Goal: Transaction & Acquisition: Book appointment/travel/reservation

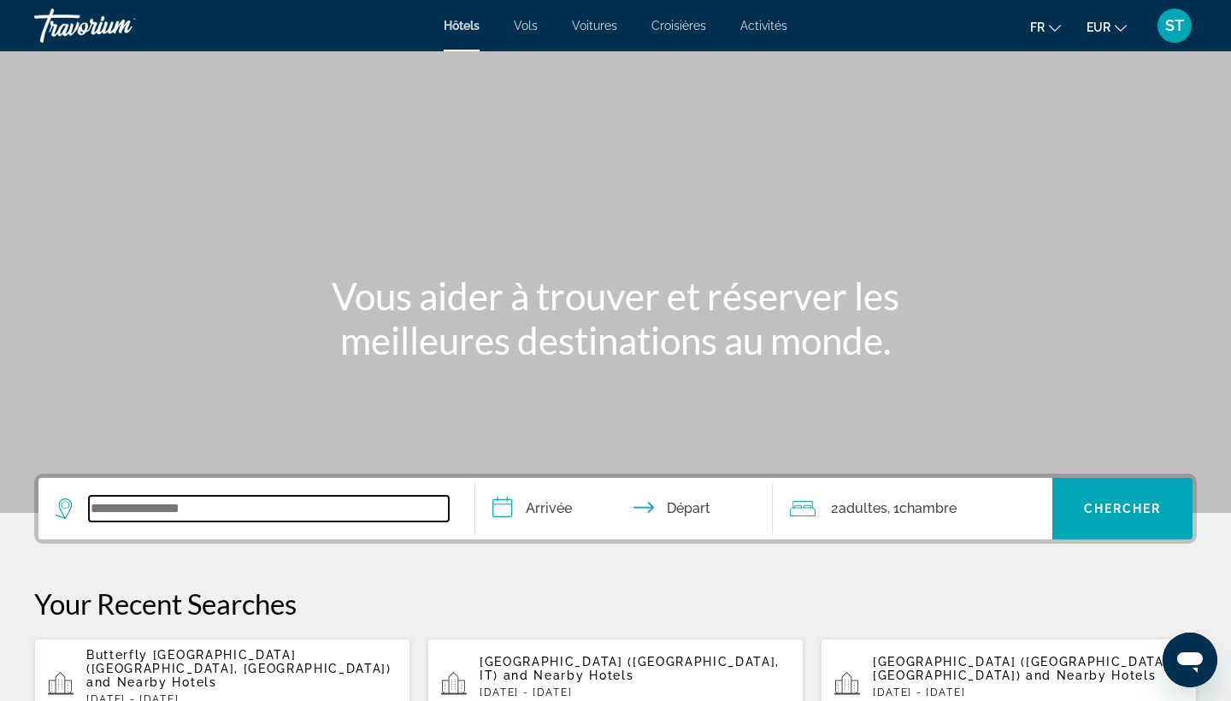
click at [140, 497] on input "Search widget" at bounding box center [269, 509] width 360 height 26
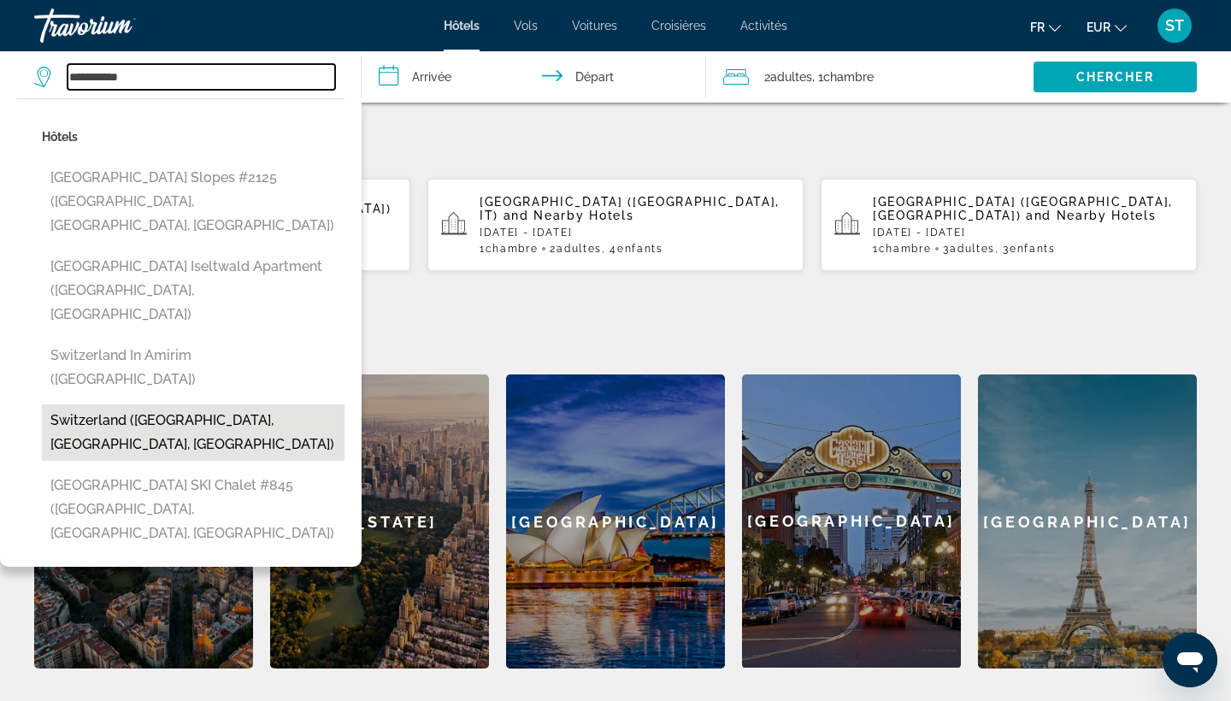
scroll to position [456, 0]
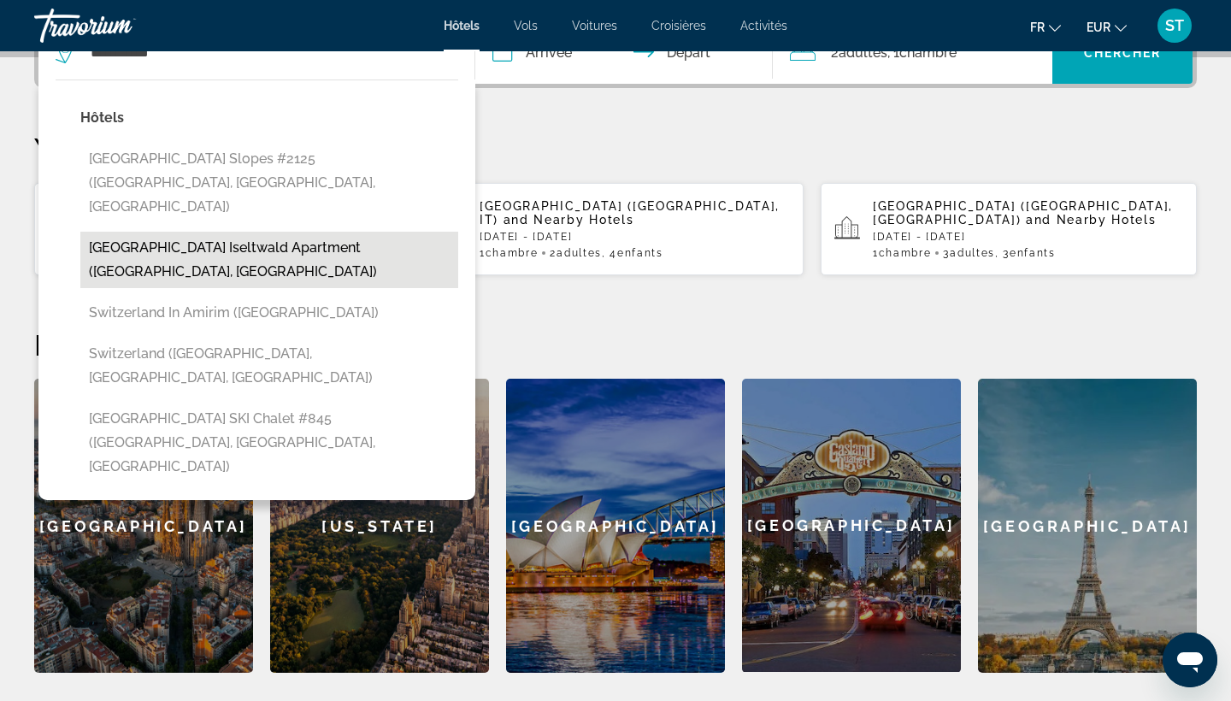
click at [276, 232] on button "[GEOGRAPHIC_DATA] Iseltwald Apartment ([GEOGRAPHIC_DATA], [GEOGRAPHIC_DATA])" at bounding box center [269, 260] width 378 height 56
type input "**********"
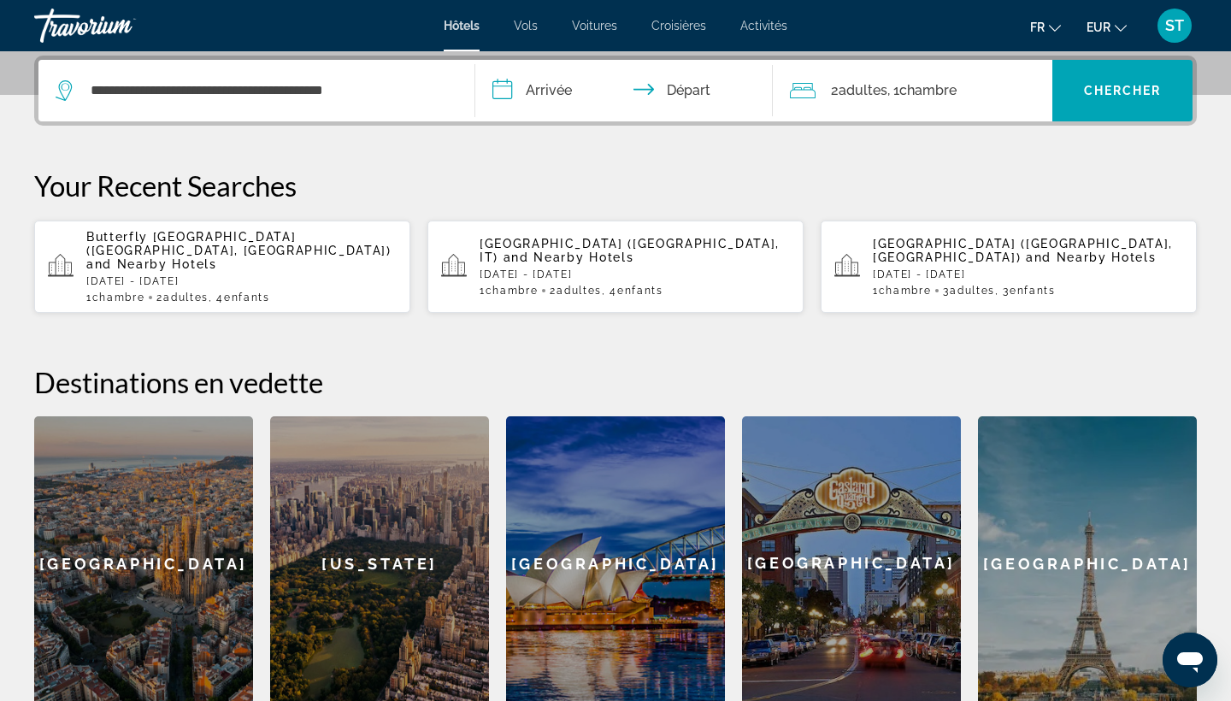
click at [566, 89] on input "**********" at bounding box center [627, 93] width 304 height 67
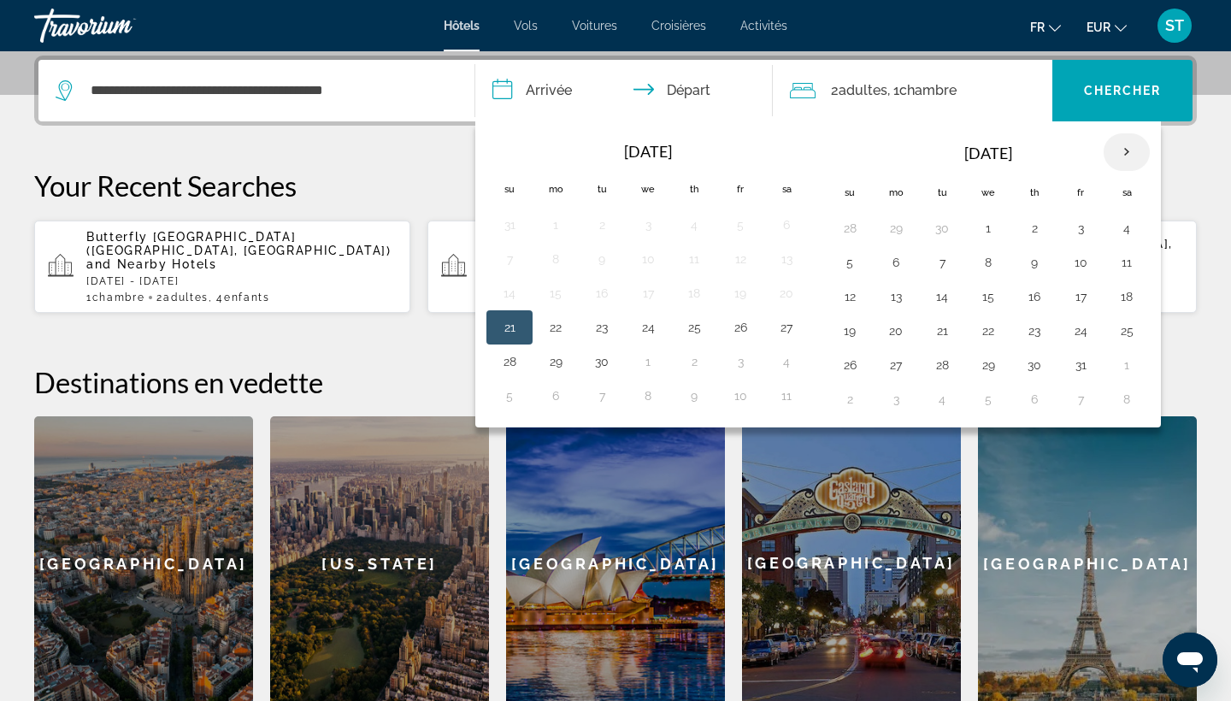
click at [1122, 158] on th "Next month" at bounding box center [1126, 152] width 46 height 38
click at [1126, 336] on button "27" at bounding box center [1126, 331] width 27 height 24
click at [1127, 149] on th "Next month" at bounding box center [1126, 152] width 46 height 38
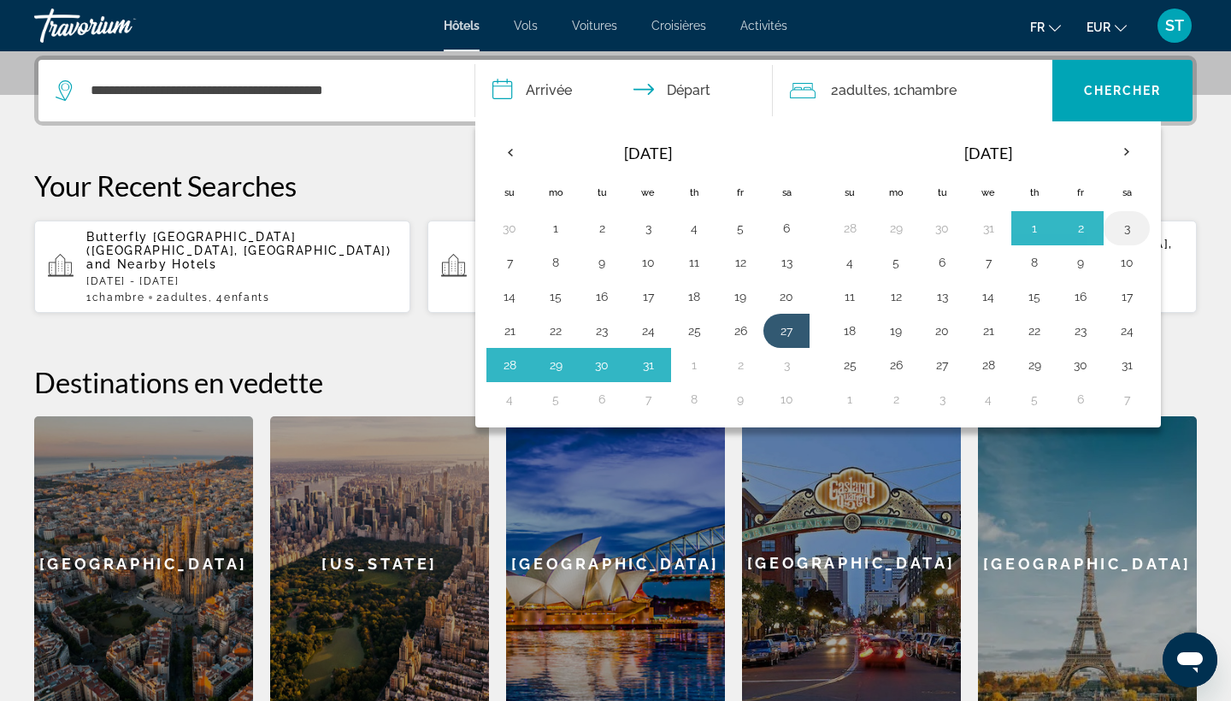
click at [1124, 232] on button "3" at bounding box center [1126, 228] width 27 height 24
type input "**********"
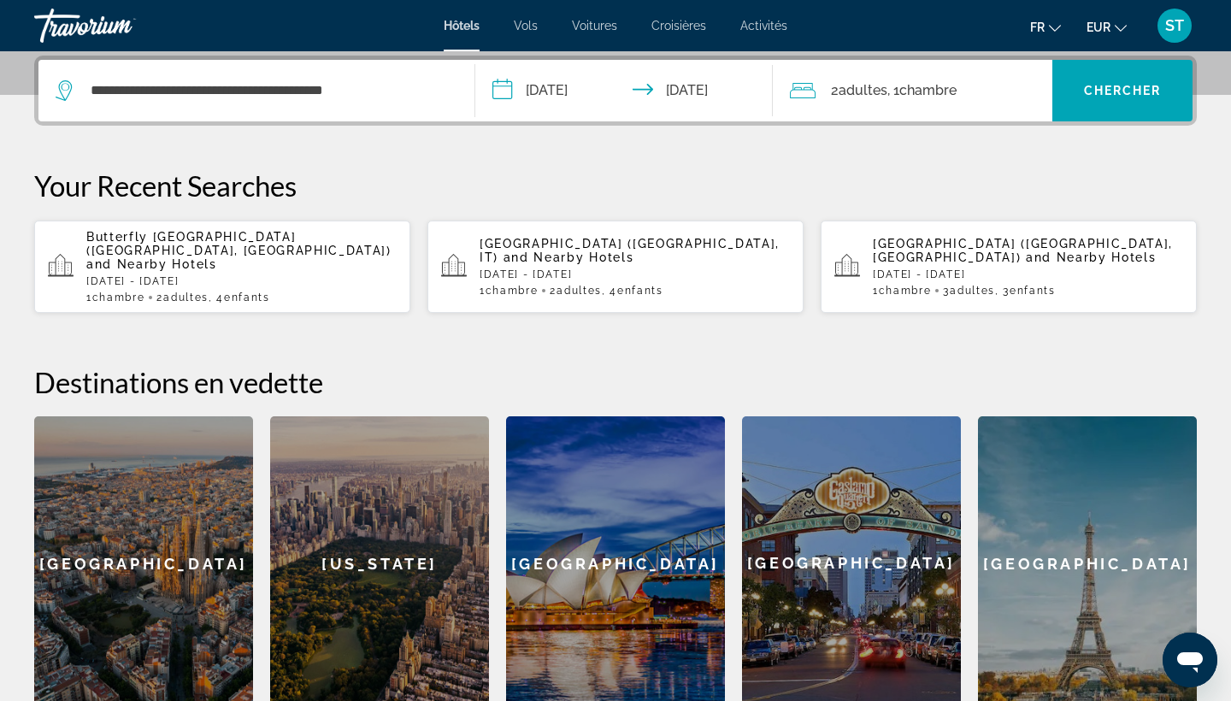
click at [860, 89] on span "Adultes" at bounding box center [862, 90] width 49 height 16
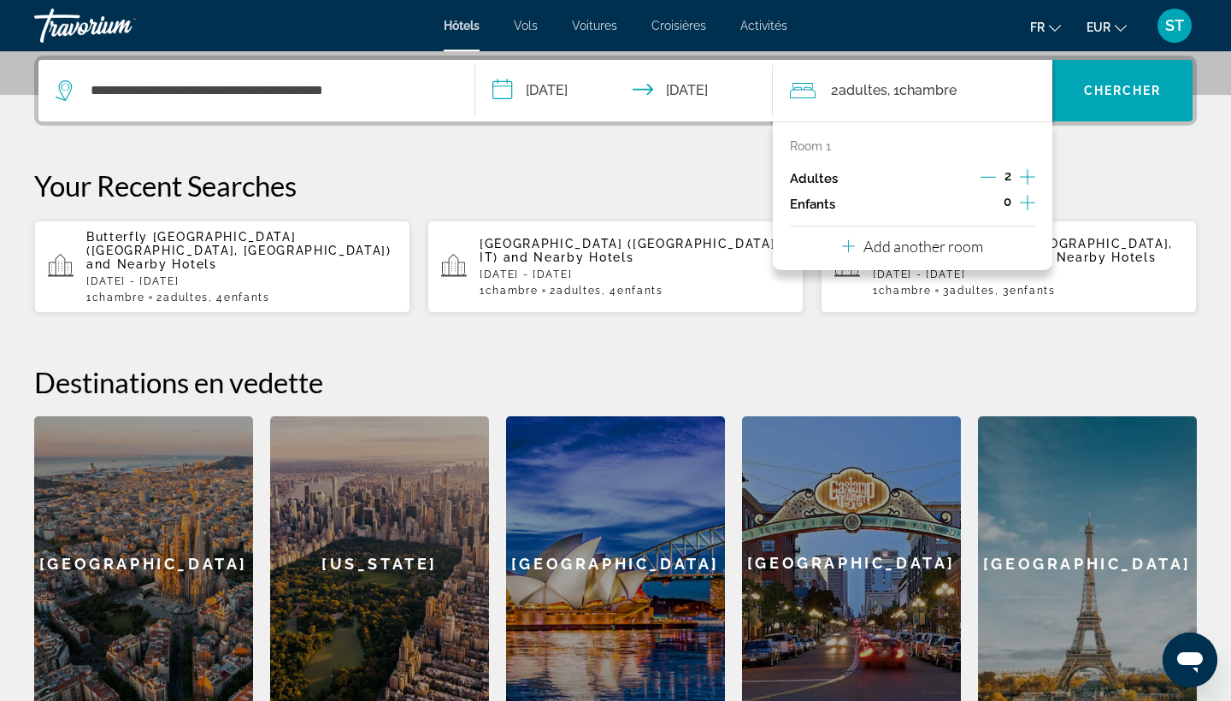
click at [1025, 206] on icon "Increment children" at bounding box center [1027, 202] width 15 height 15
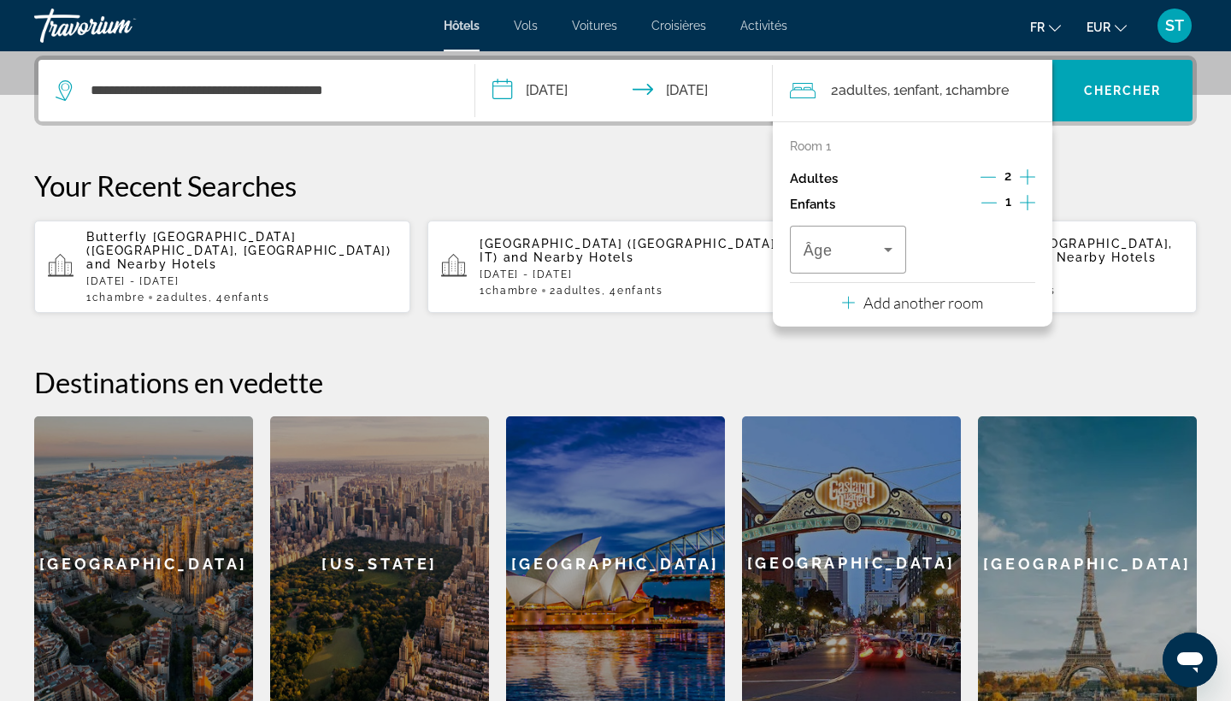
click at [1025, 206] on icon "Increment children" at bounding box center [1027, 202] width 15 height 15
click at [891, 252] on icon "Travelers: 2 adults, 2 children" at bounding box center [888, 249] width 21 height 21
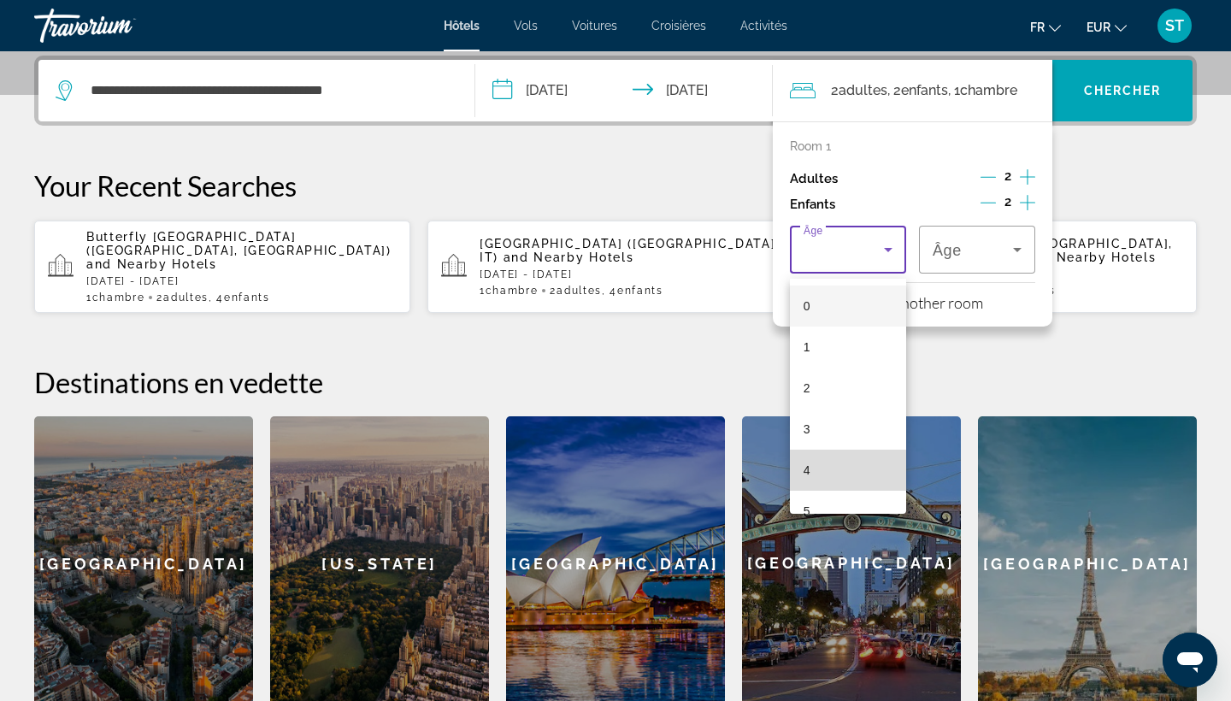
click at [834, 484] on mat-option "4" at bounding box center [848, 470] width 116 height 41
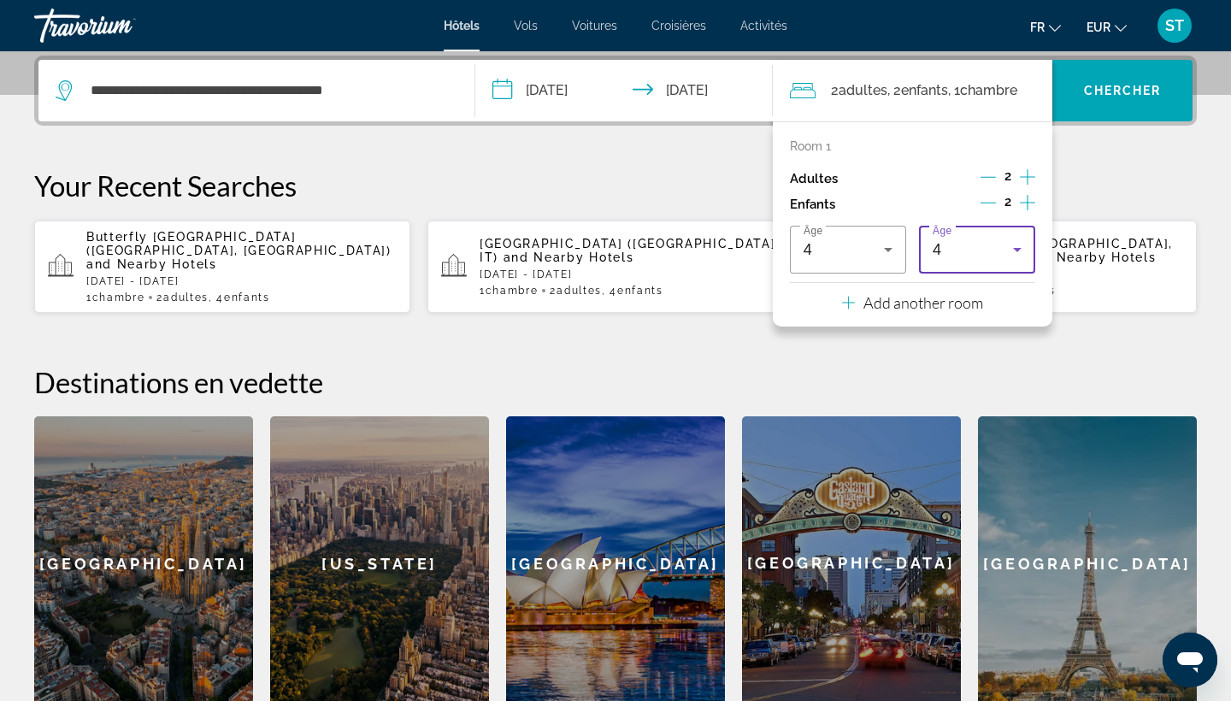
click at [964, 260] on div "4" at bounding box center [972, 249] width 80 height 21
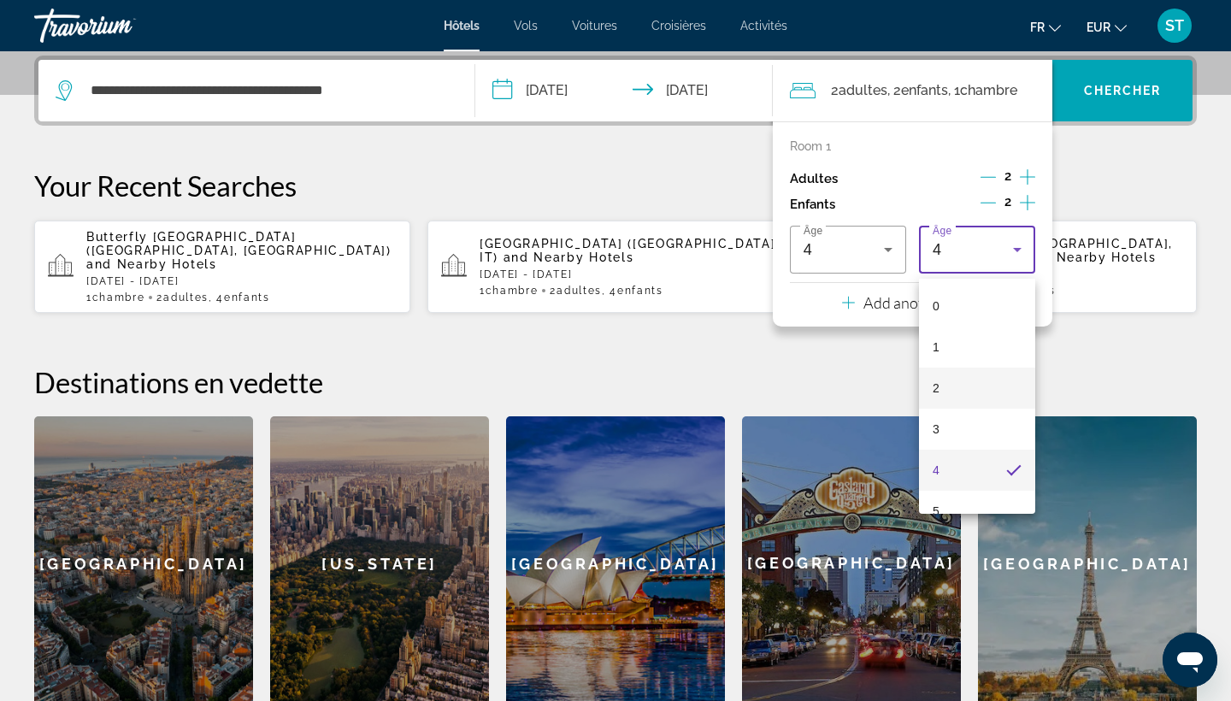
click at [973, 385] on mat-option "2" at bounding box center [977, 388] width 116 height 41
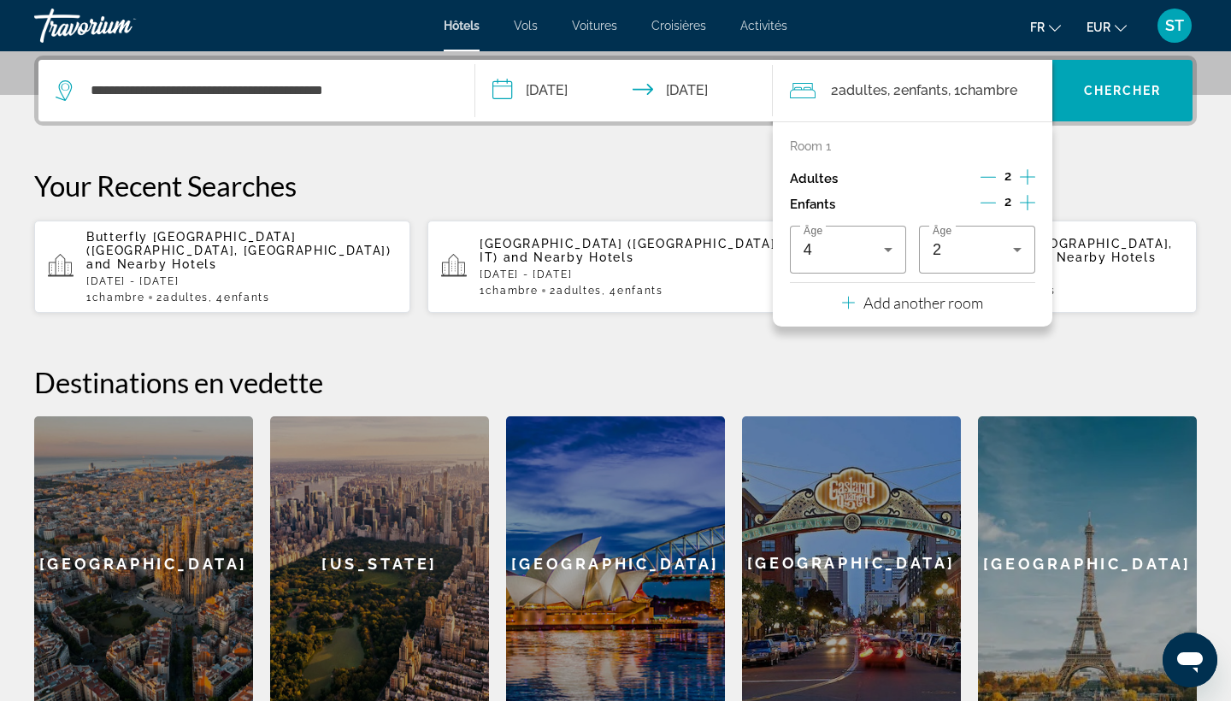
click at [903, 312] on p "Add another room" at bounding box center [923, 302] width 120 height 19
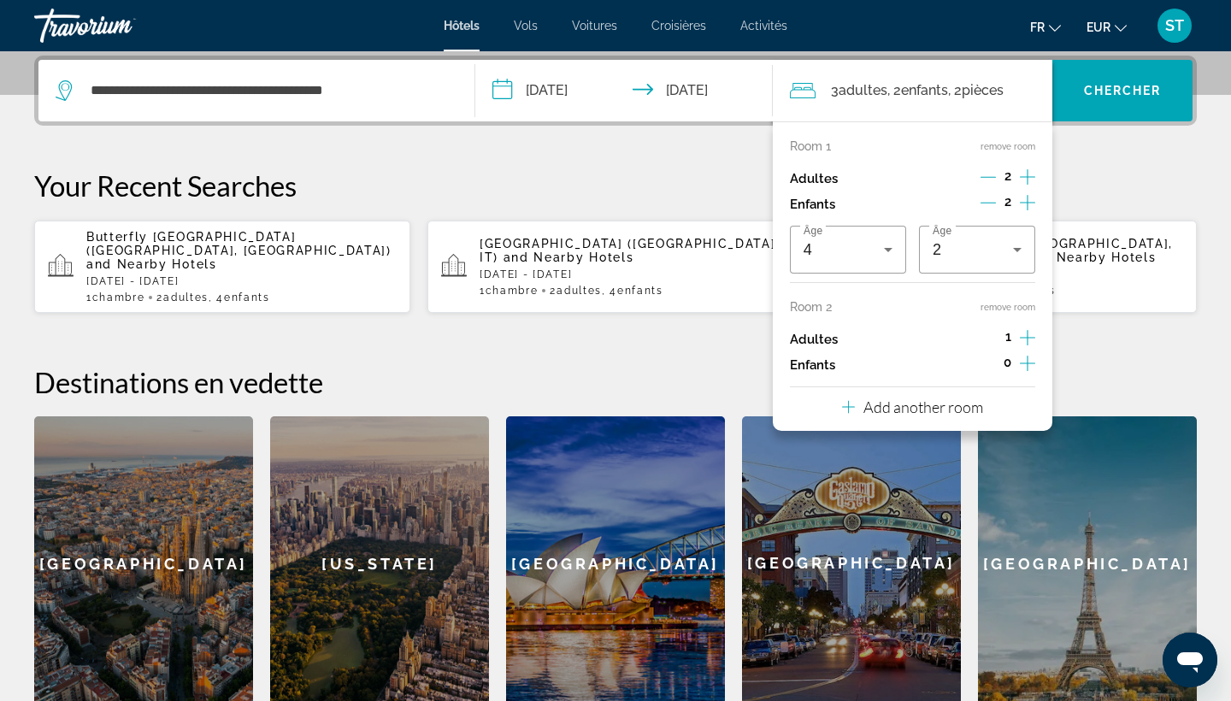
click at [1026, 341] on icon "Increment adults" at bounding box center [1027, 337] width 15 height 21
click at [1025, 368] on icon "Increment children" at bounding box center [1027, 363] width 15 height 21
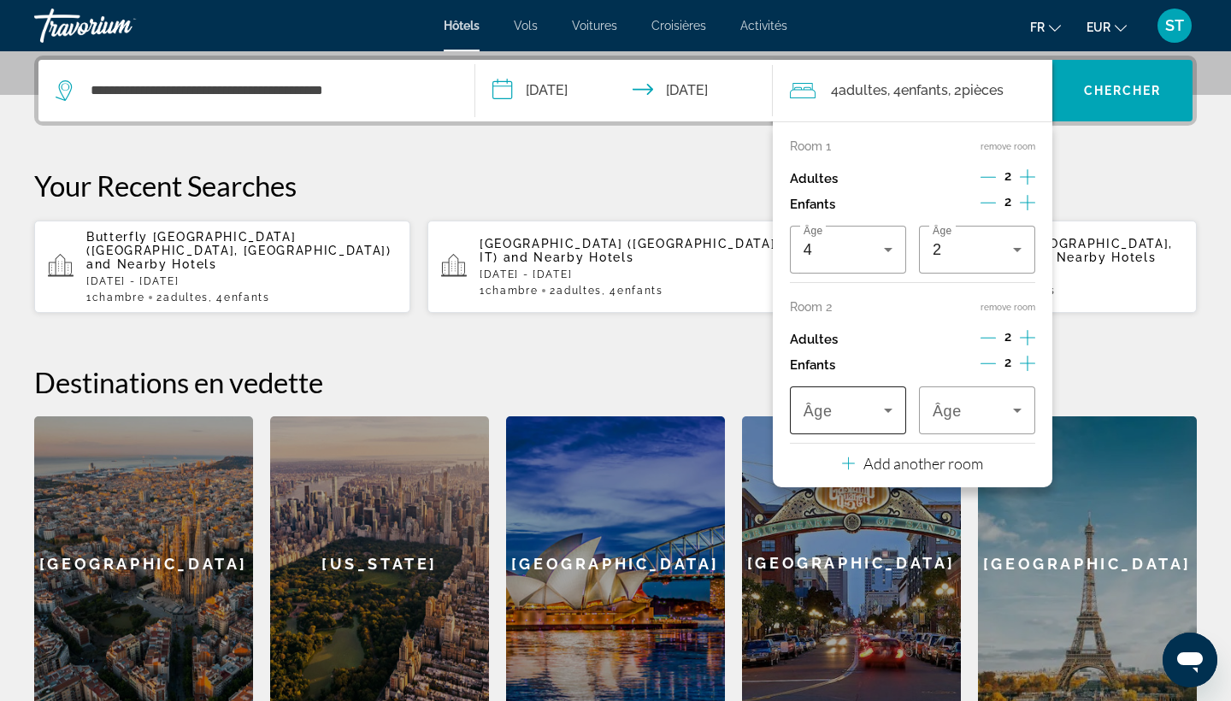
click at [872, 415] on span "Travelers: 4 adults, 4 children" at bounding box center [843, 410] width 80 height 21
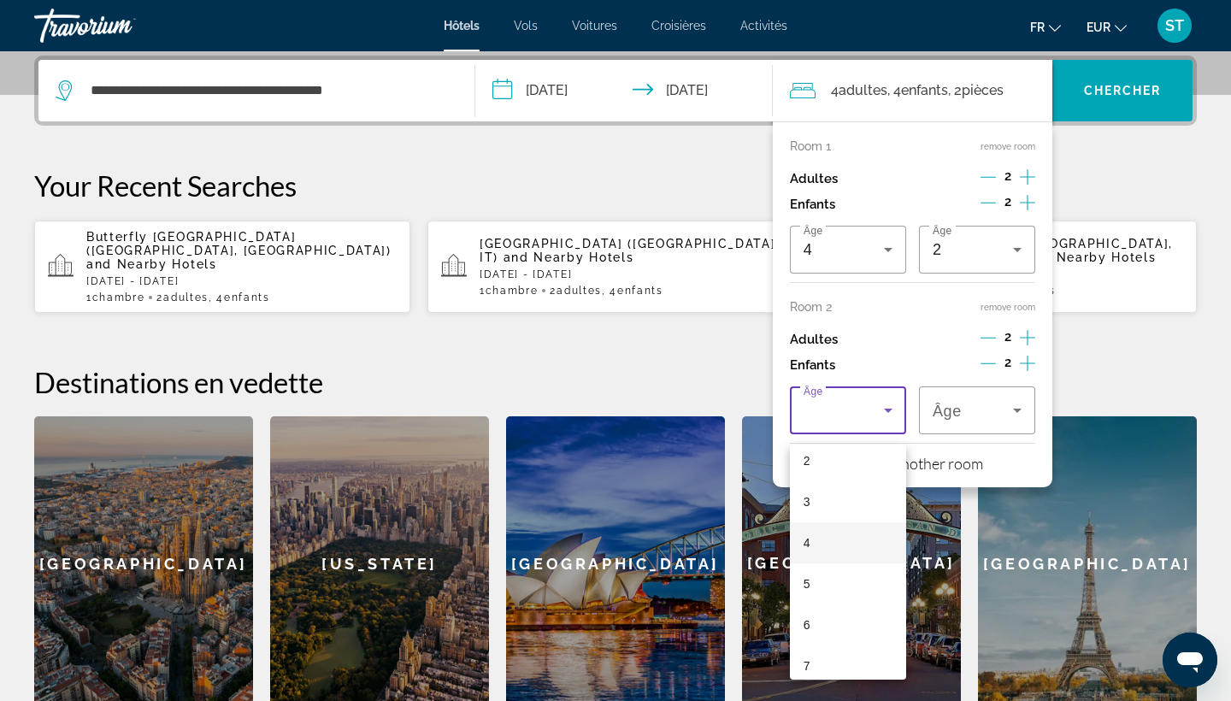
scroll to position [136, 0]
click at [852, 634] on mat-option "7" at bounding box center [848, 623] width 116 height 41
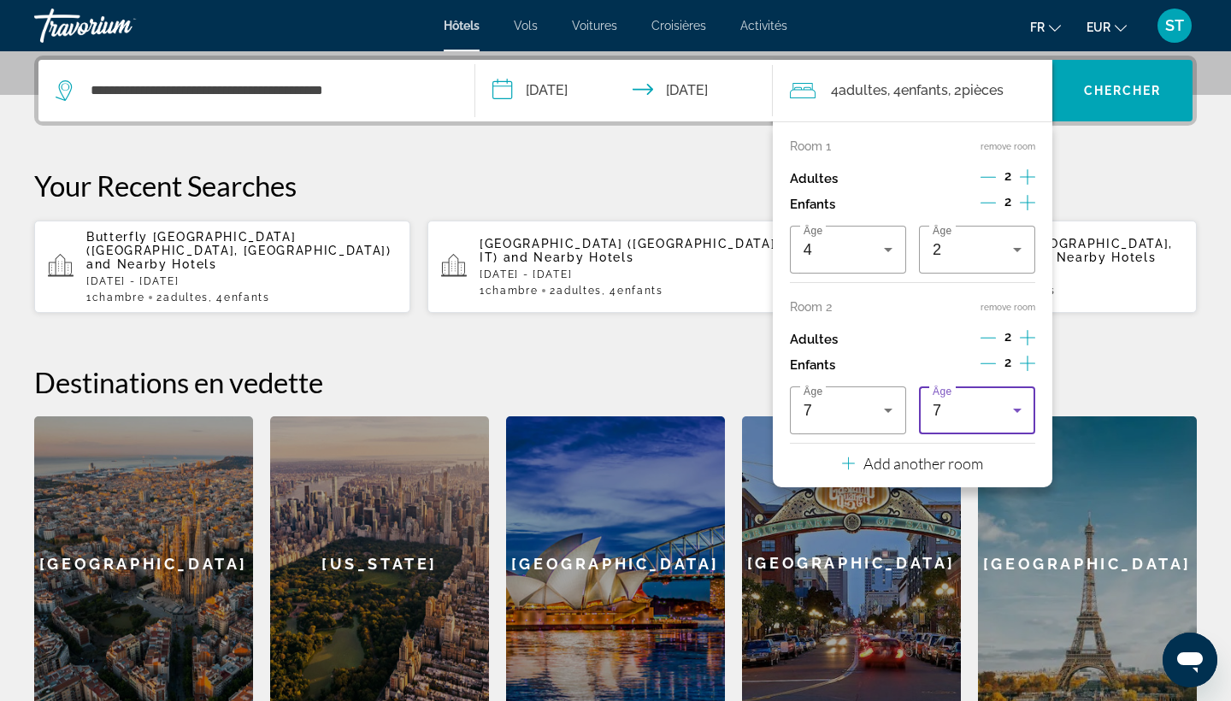
click at [962, 420] on div "7" at bounding box center [972, 410] width 80 height 21
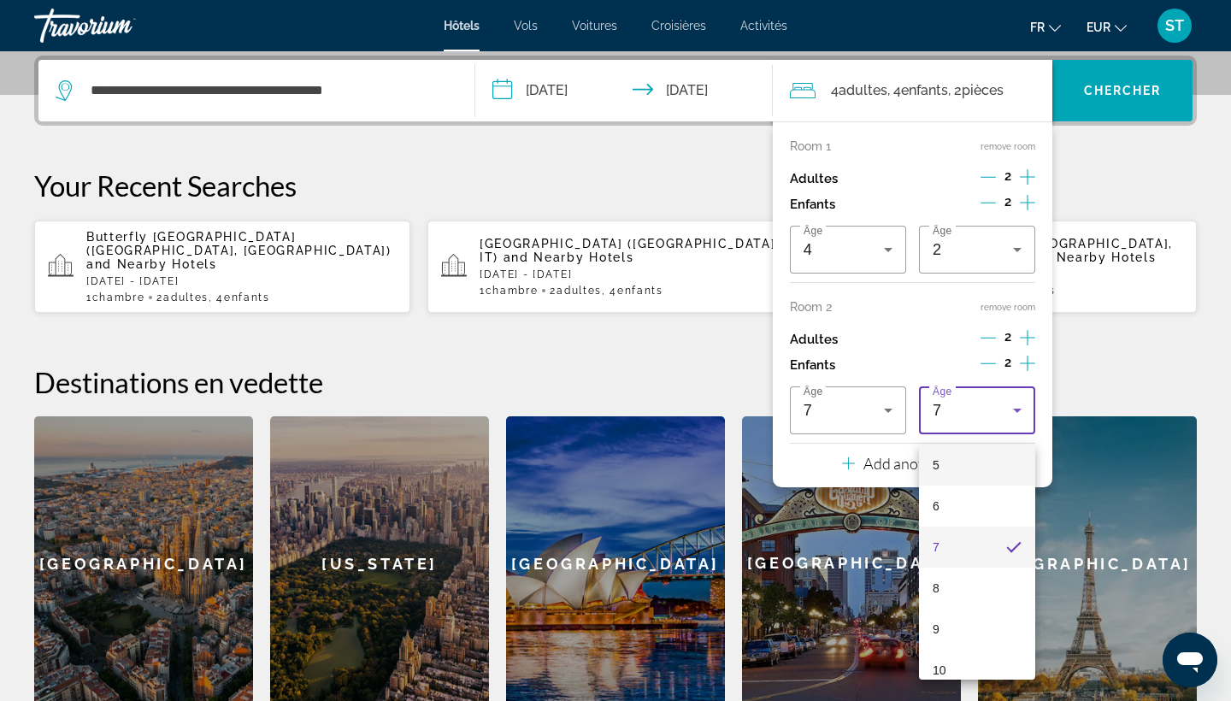
scroll to position [278, 0]
click at [988, 600] on mat-option "10" at bounding box center [977, 604] width 116 height 41
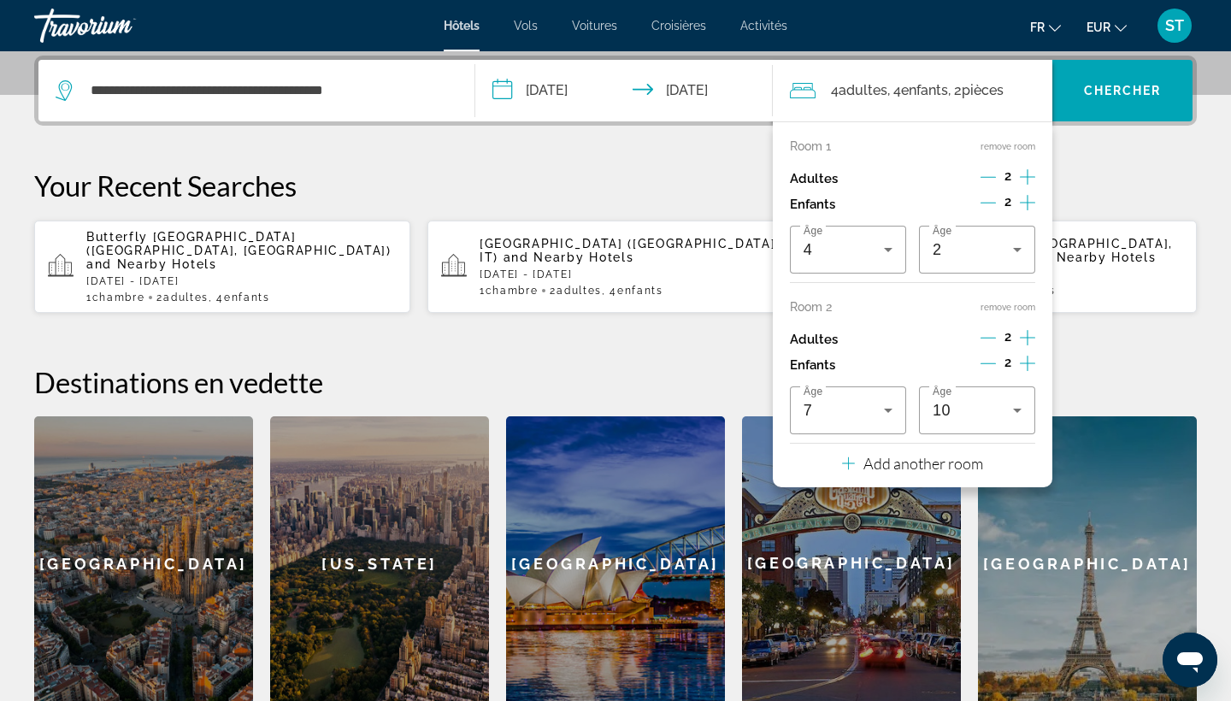
click at [955, 473] on p "Add another room" at bounding box center [923, 463] width 120 height 19
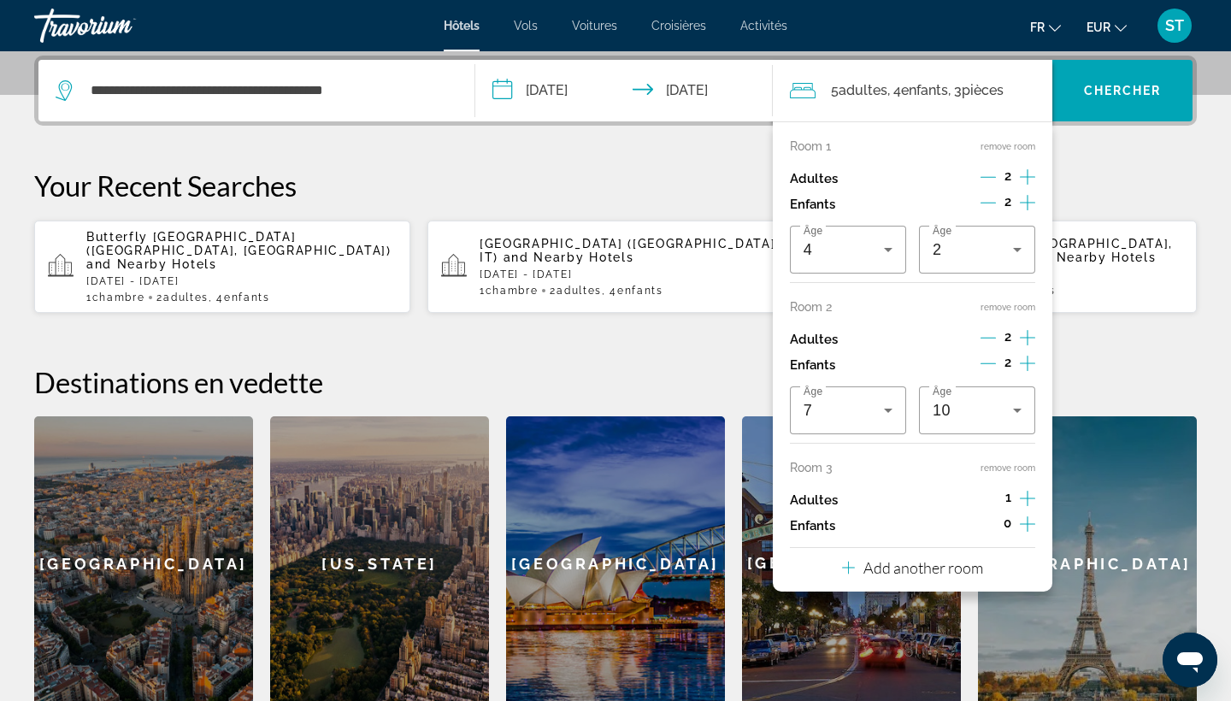
click at [1024, 509] on icon "Increment adults" at bounding box center [1027, 498] width 15 height 21
click at [1026, 534] on icon "Increment children" at bounding box center [1027, 524] width 15 height 21
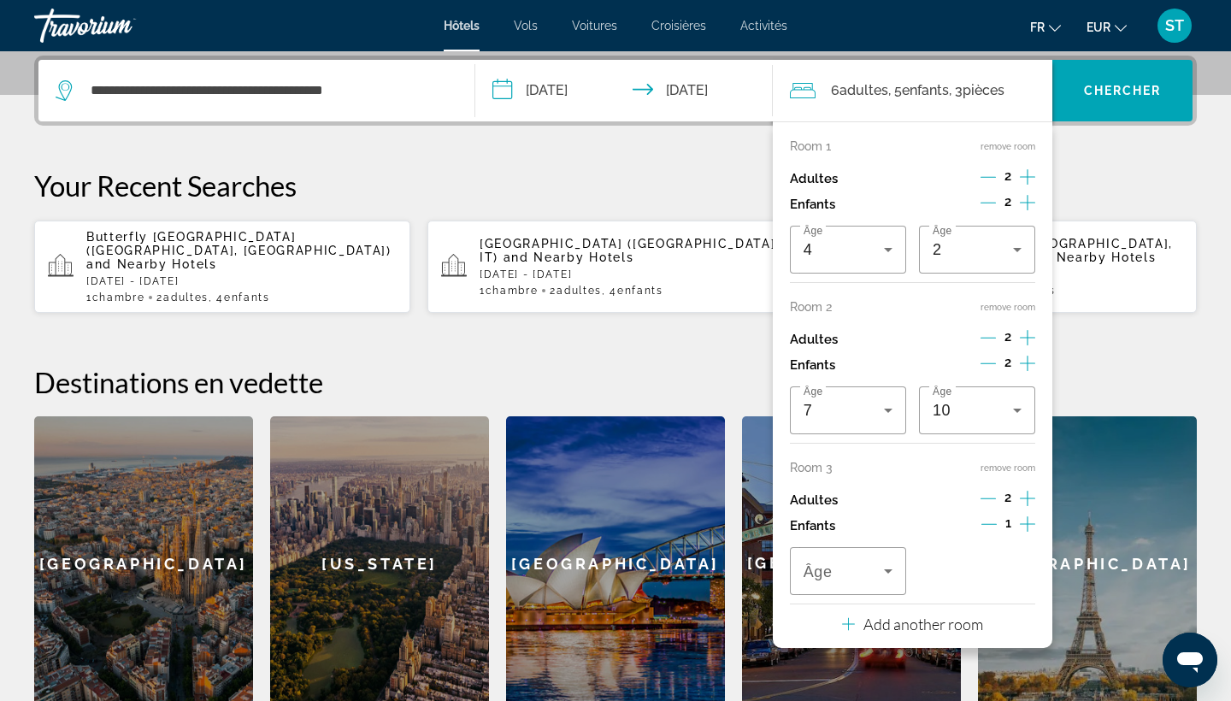
click at [1026, 534] on icon "Increment children" at bounding box center [1027, 524] width 15 height 21
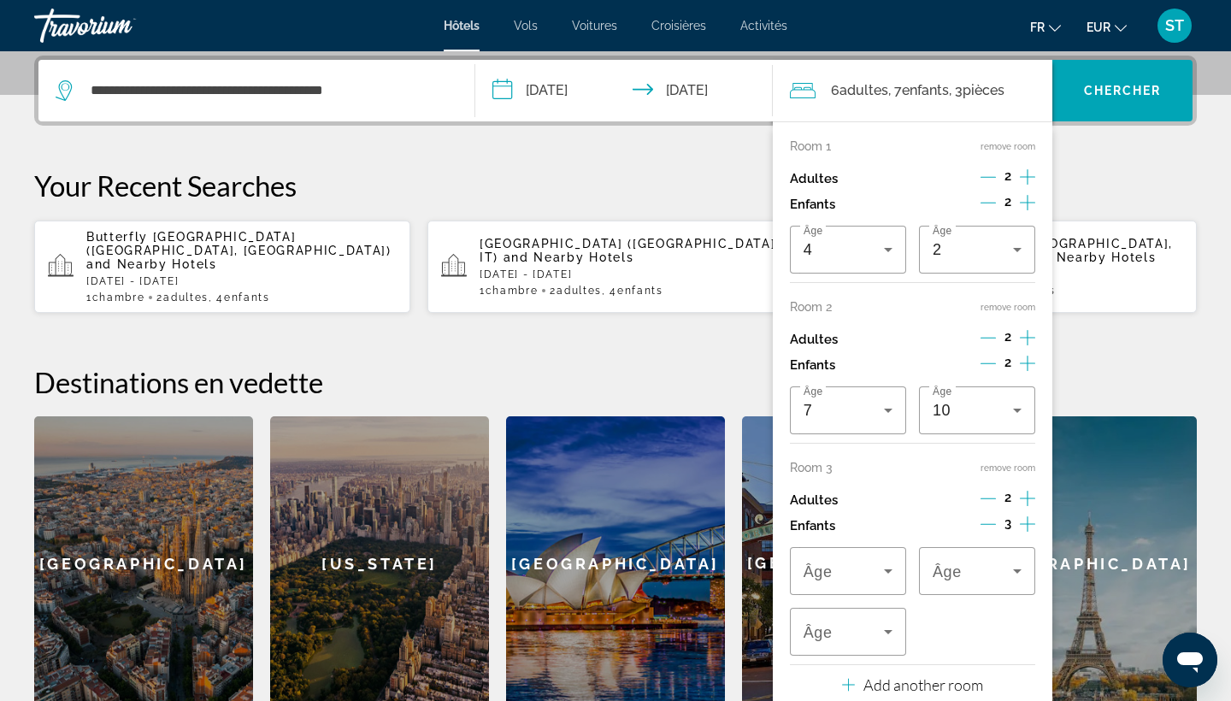
click at [1026, 534] on icon "Increment children" at bounding box center [1027, 524] width 15 height 21
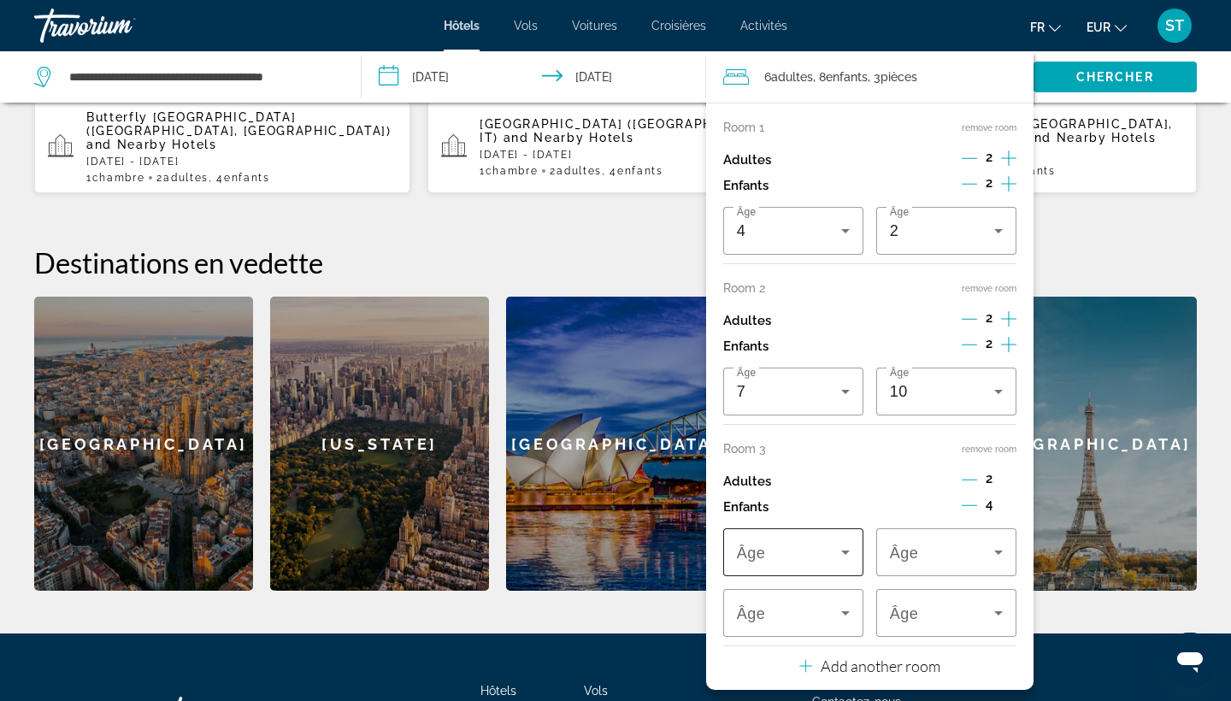
scroll to position [554, 0]
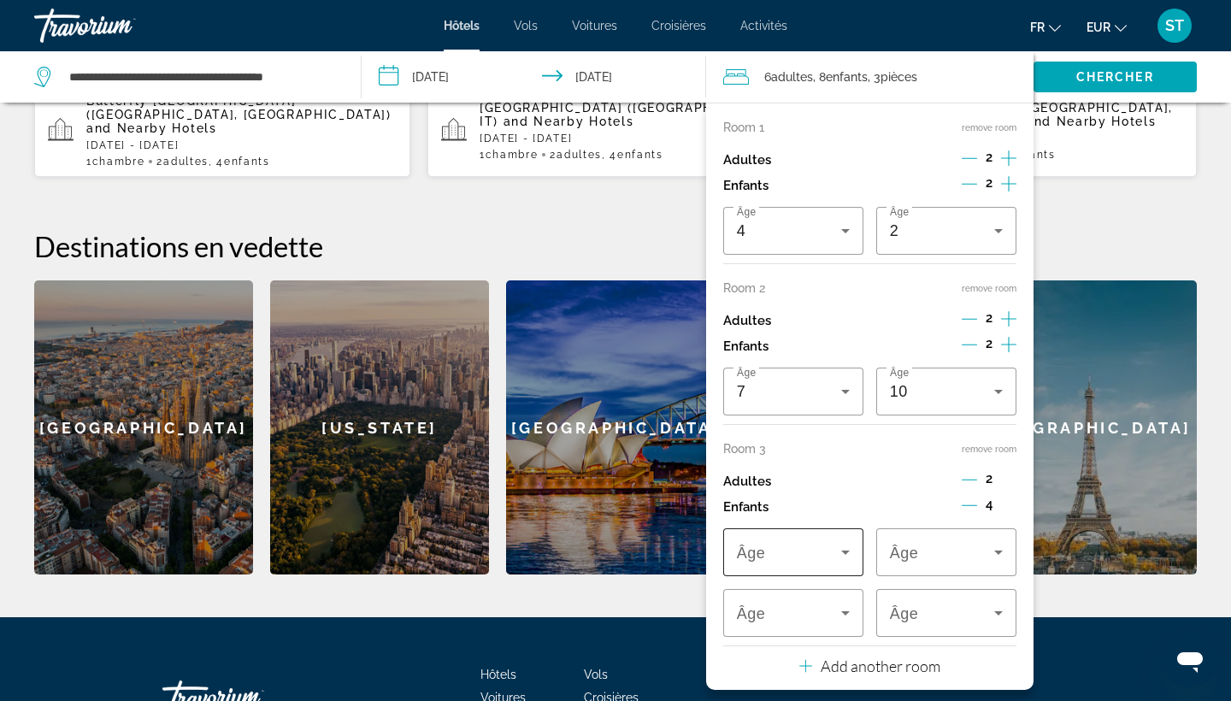
click at [826, 562] on span "Travelers: 6 adults, 8 children" at bounding box center [789, 552] width 104 height 21
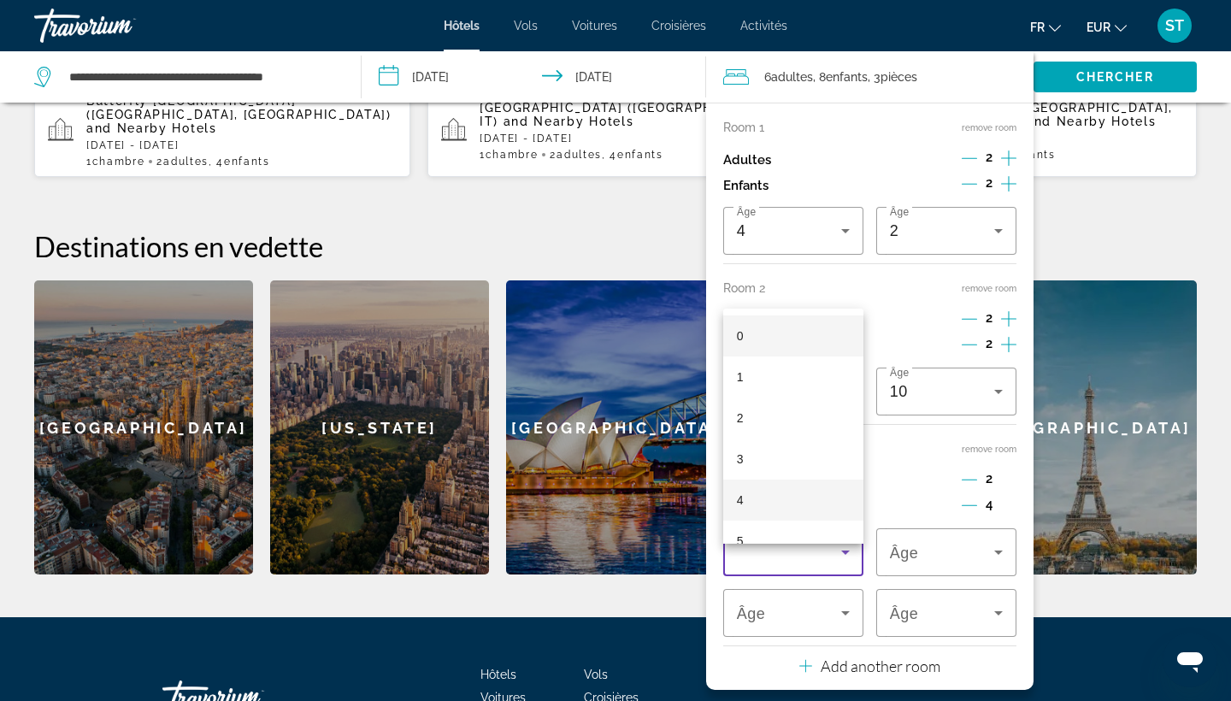
click at [811, 493] on mat-option "4" at bounding box center [793, 499] width 140 height 41
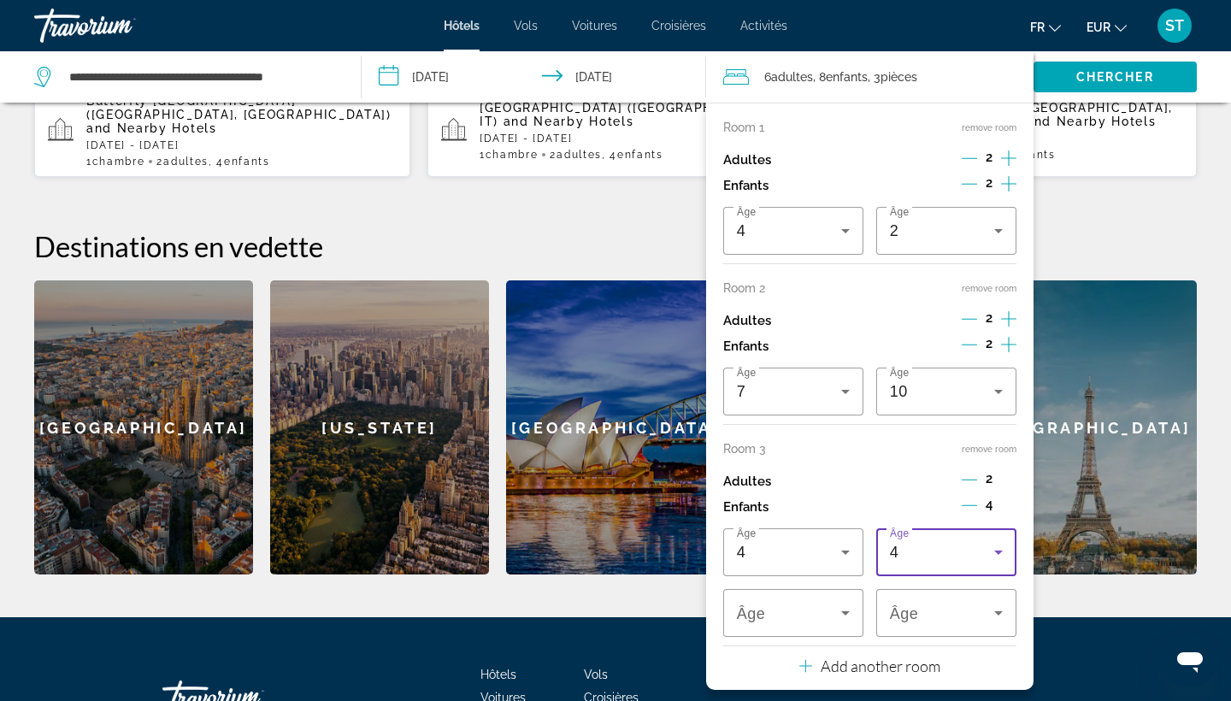
click at [921, 562] on div "4" at bounding box center [942, 552] width 104 height 21
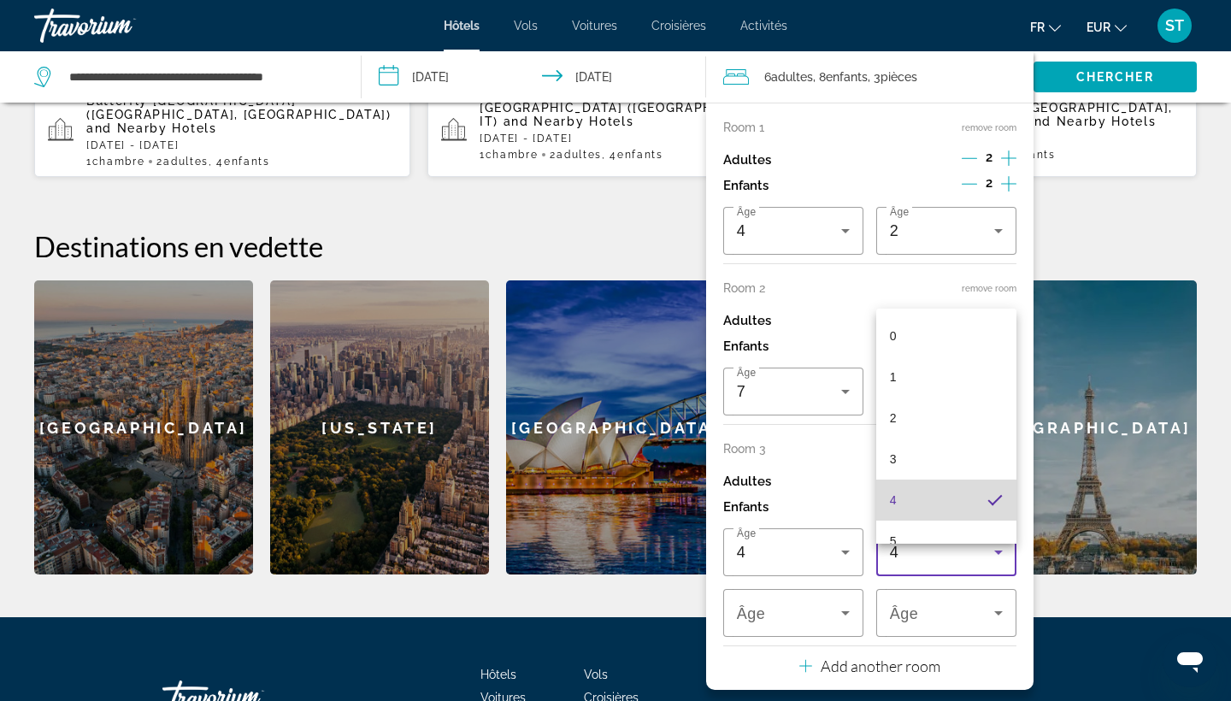
click at [949, 511] on mat-option "4" at bounding box center [946, 499] width 140 height 41
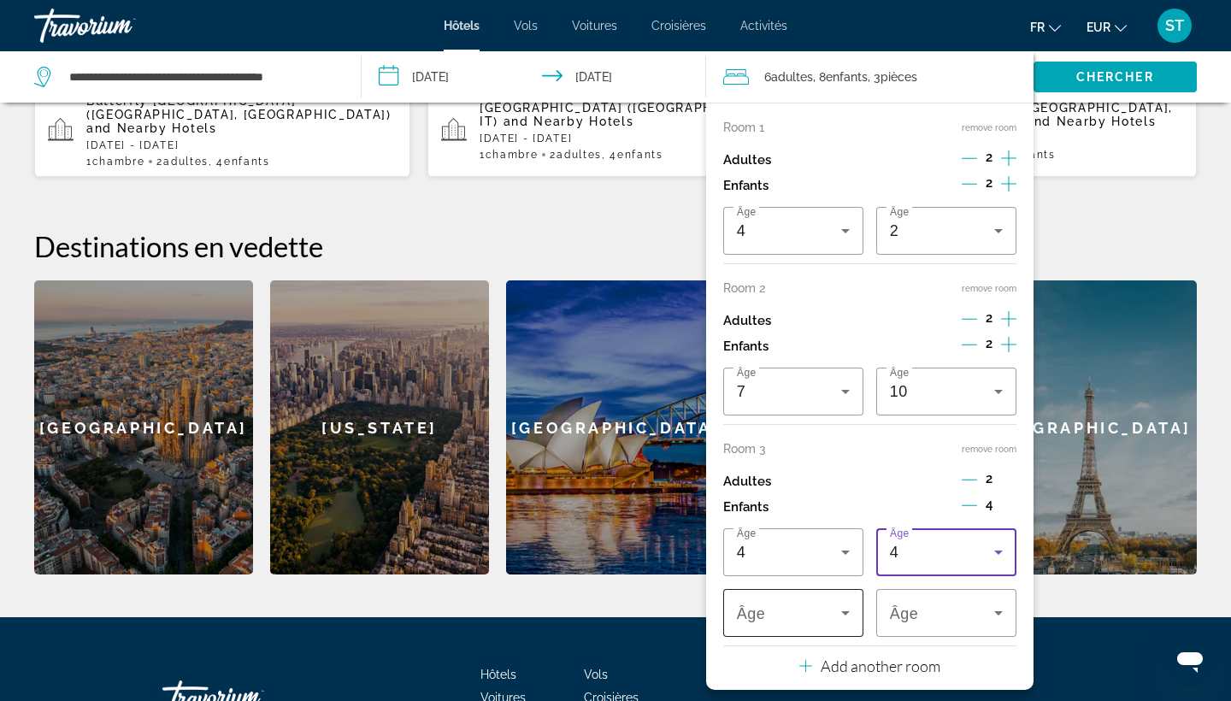
click at [793, 637] on div "Travelers: 6 adults, 8 children" at bounding box center [793, 613] width 113 height 48
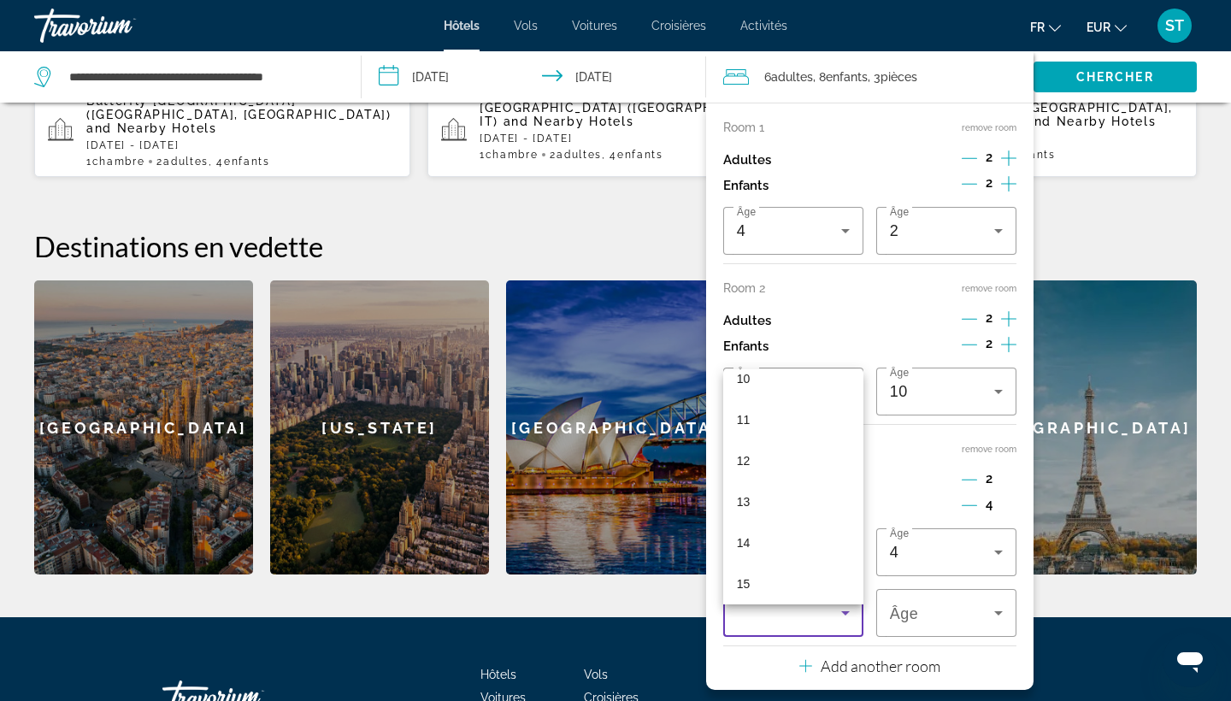
scroll to position [454, 0]
click at [801, 486] on mat-option "13" at bounding box center [793, 476] width 140 height 41
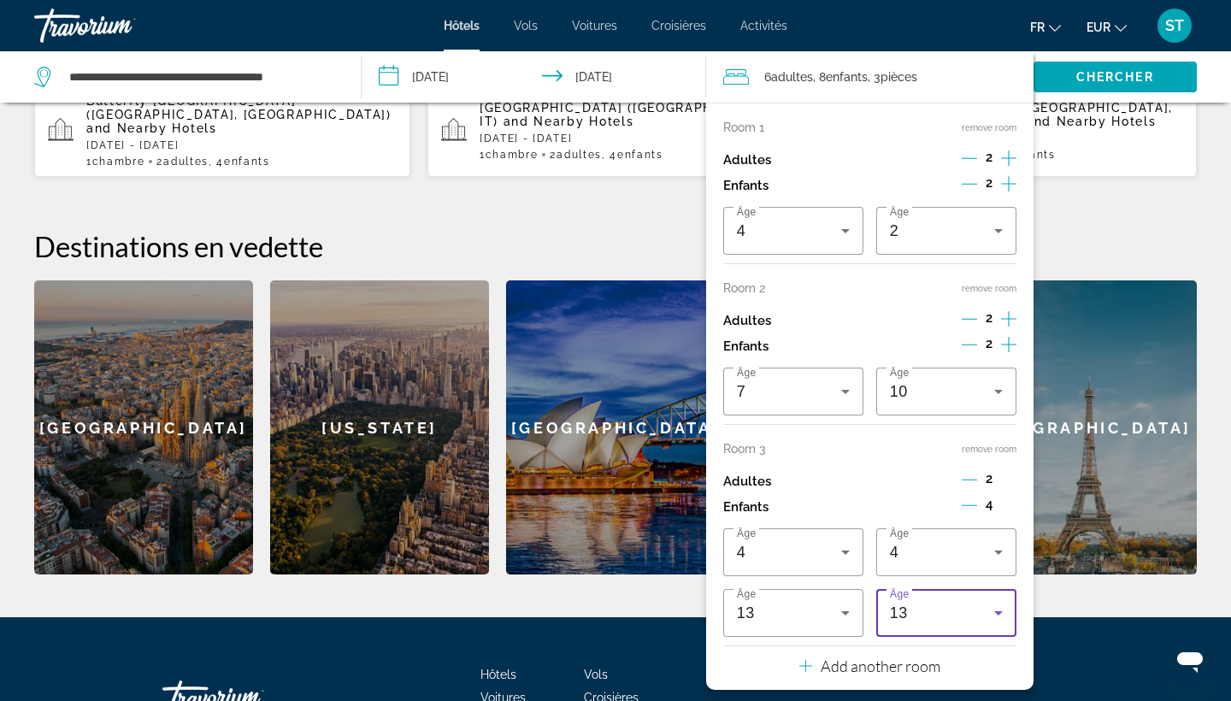
click at [913, 623] on div "13" at bounding box center [942, 613] width 104 height 21
click at [901, 461] on span "10" at bounding box center [897, 460] width 14 height 21
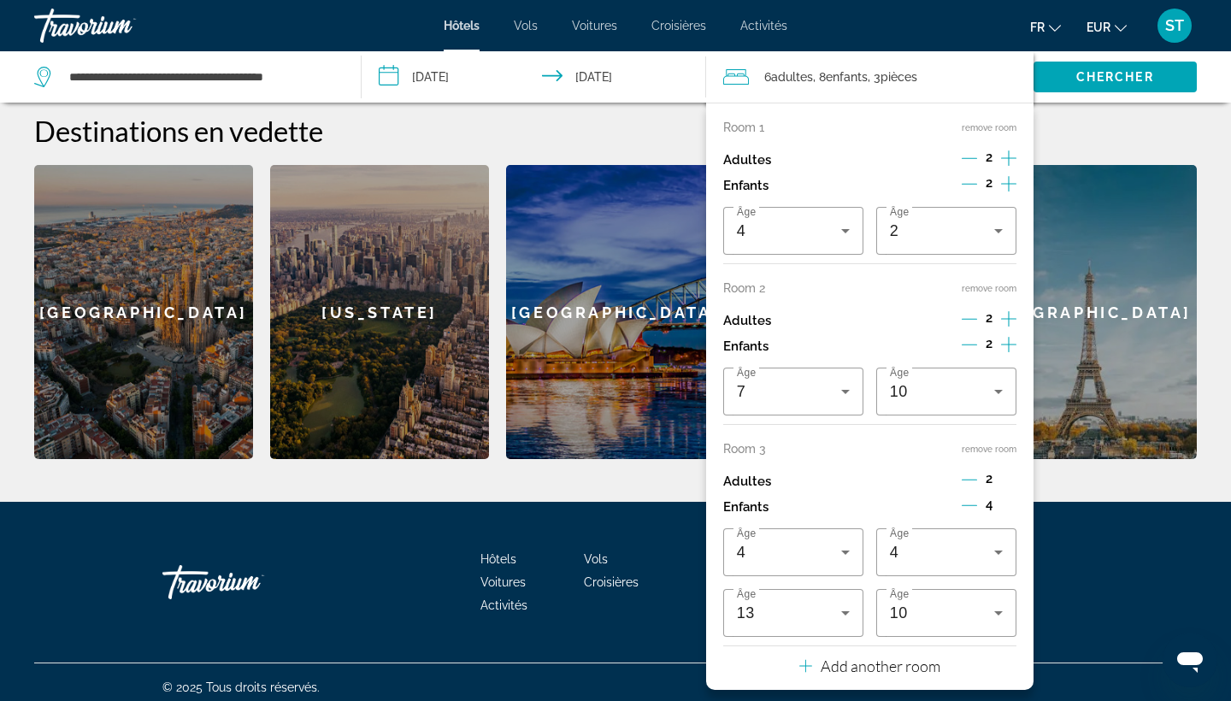
scroll to position [668, 0]
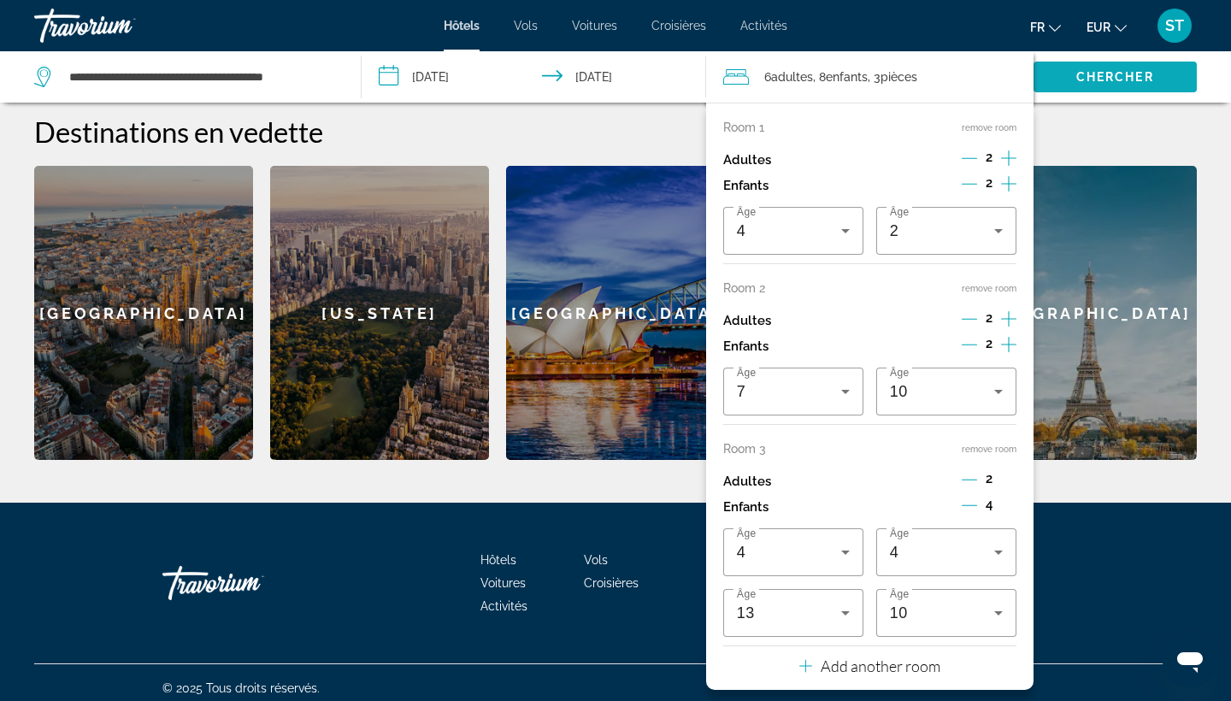
click at [1117, 84] on button "Chercher" at bounding box center [1114, 77] width 163 height 31
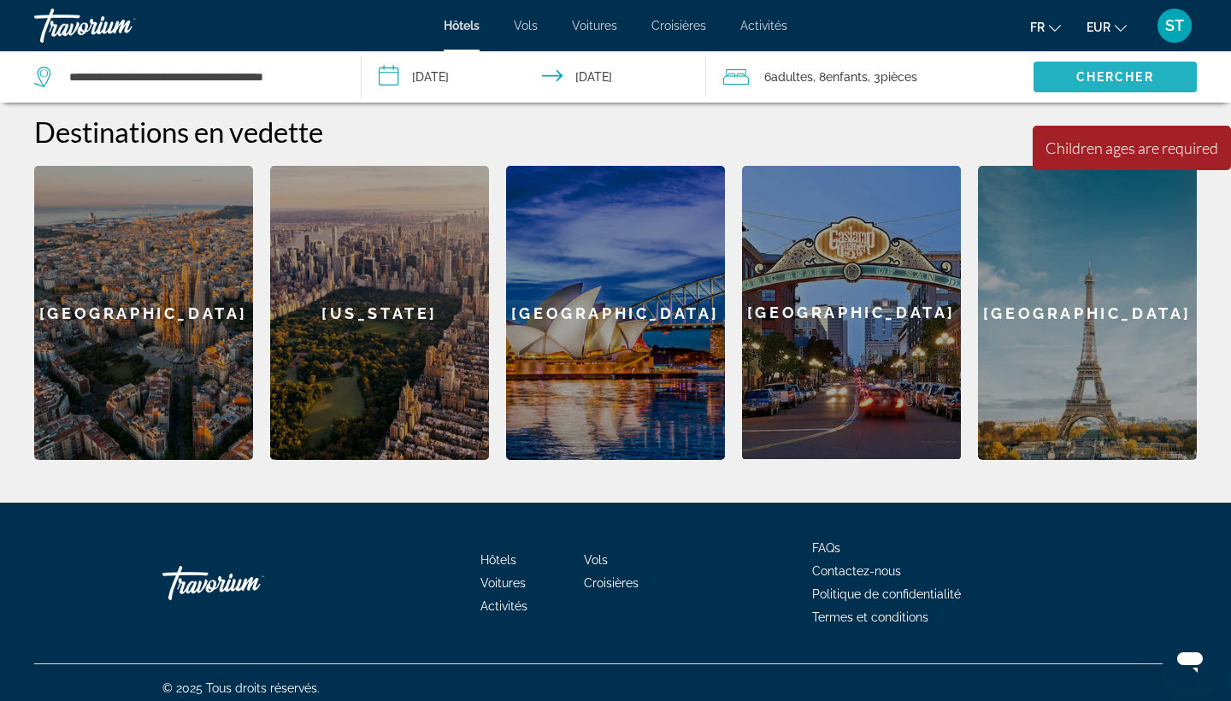
click at [1117, 84] on span "Search widget" at bounding box center [1114, 76] width 163 height 41
click at [913, 81] on span "pièces" at bounding box center [898, 77] width 37 height 14
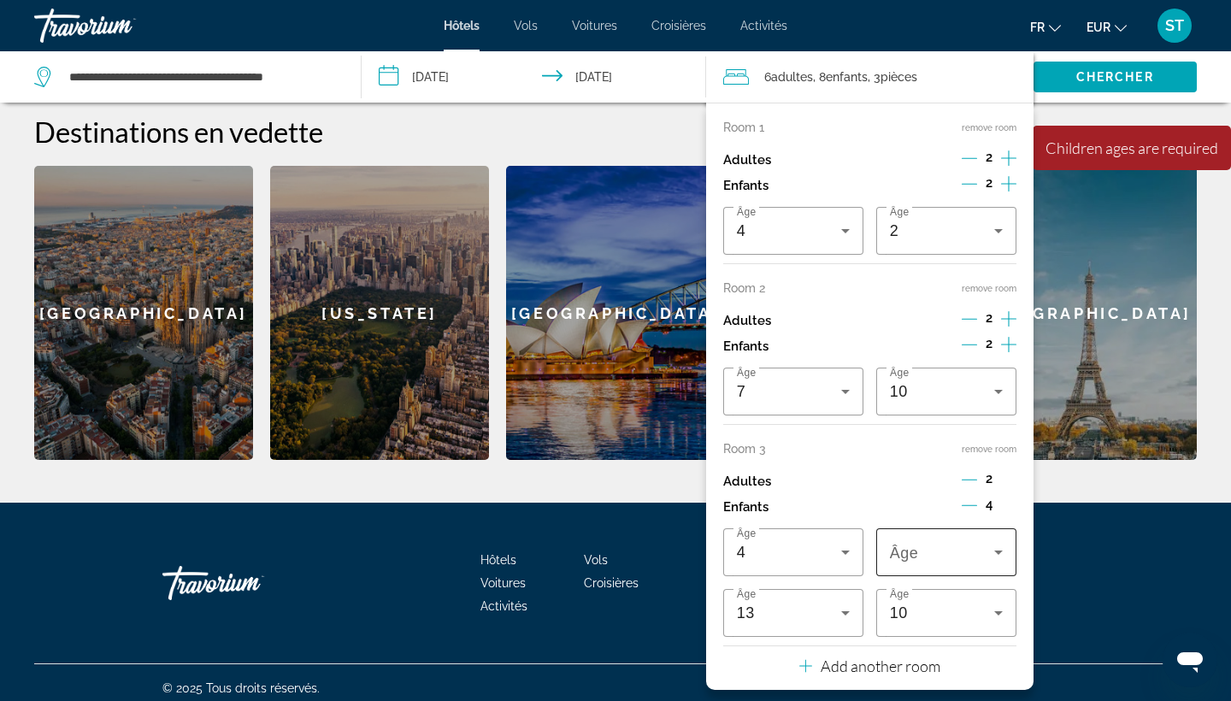
click at [913, 562] on span "Âge" at bounding box center [904, 552] width 29 height 17
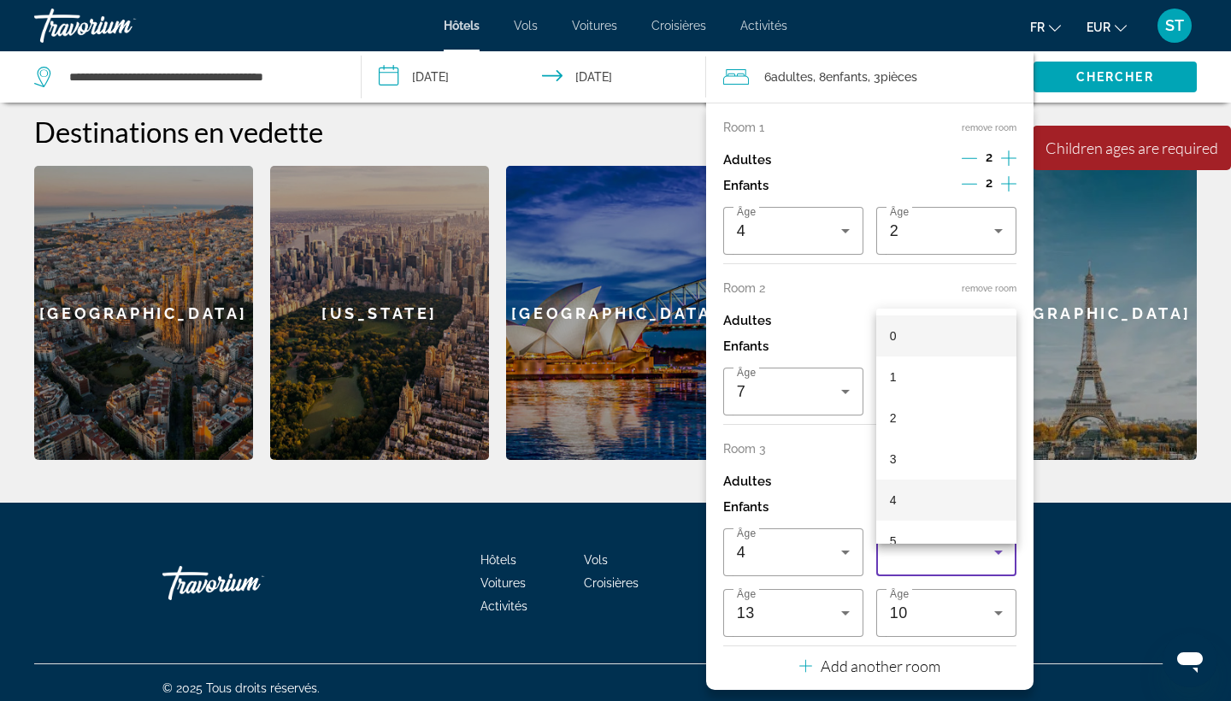
click at [914, 503] on mat-option "4" at bounding box center [946, 499] width 140 height 41
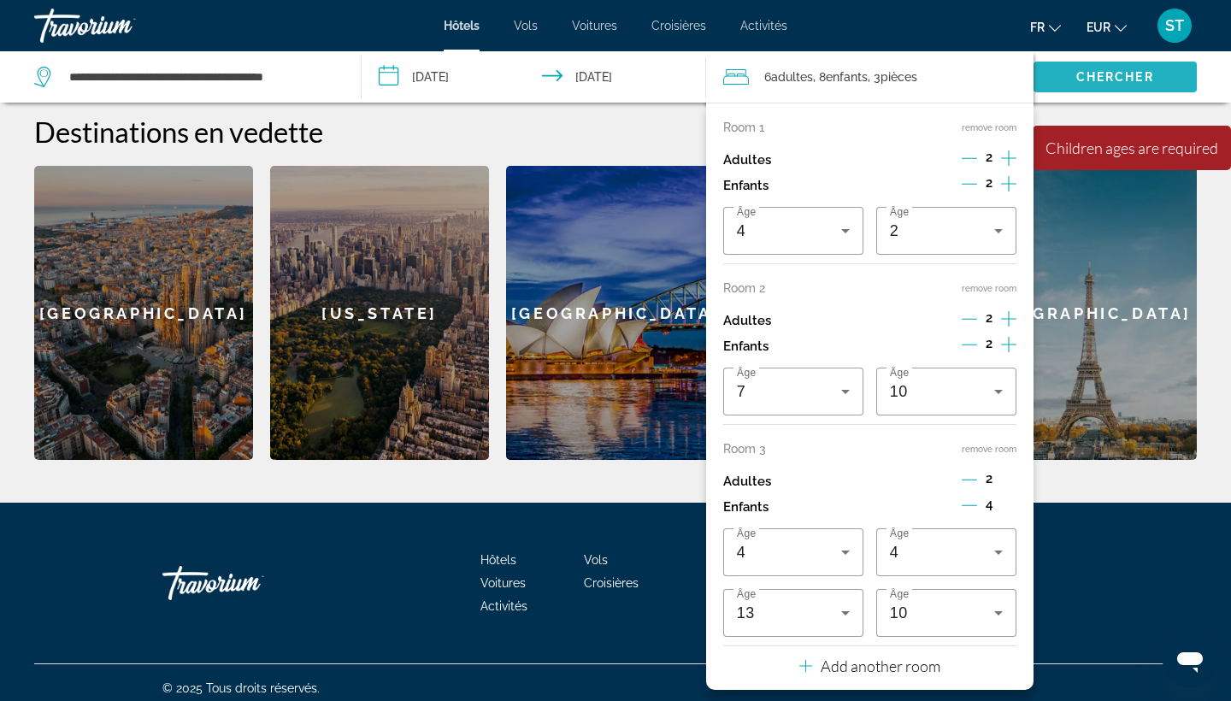
click at [1099, 91] on span "Search widget" at bounding box center [1114, 76] width 163 height 41
